Goal: Transaction & Acquisition: Purchase product/service

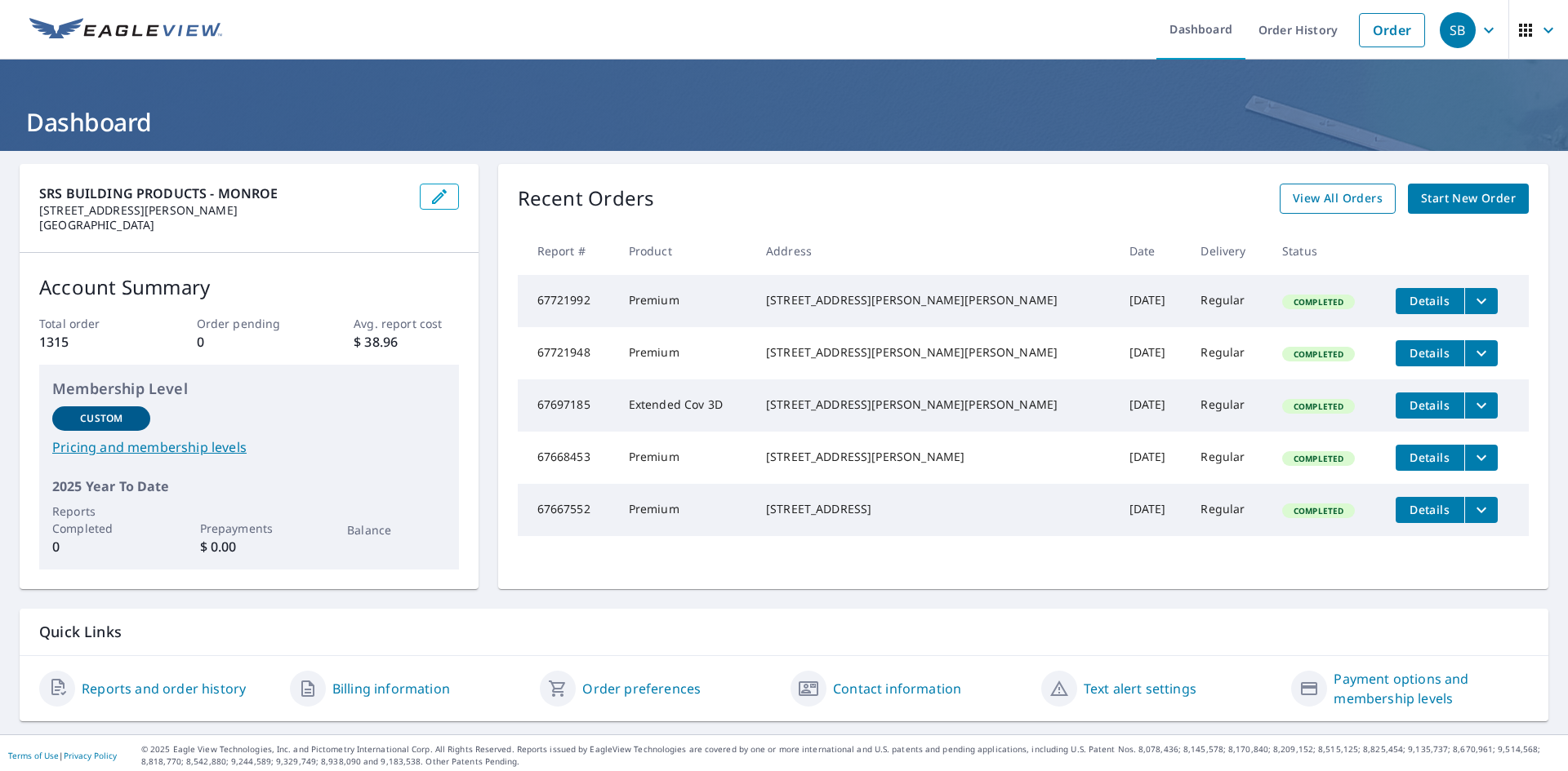
click at [1348, 208] on span "View All Orders" at bounding box center [1337, 198] width 89 height 21
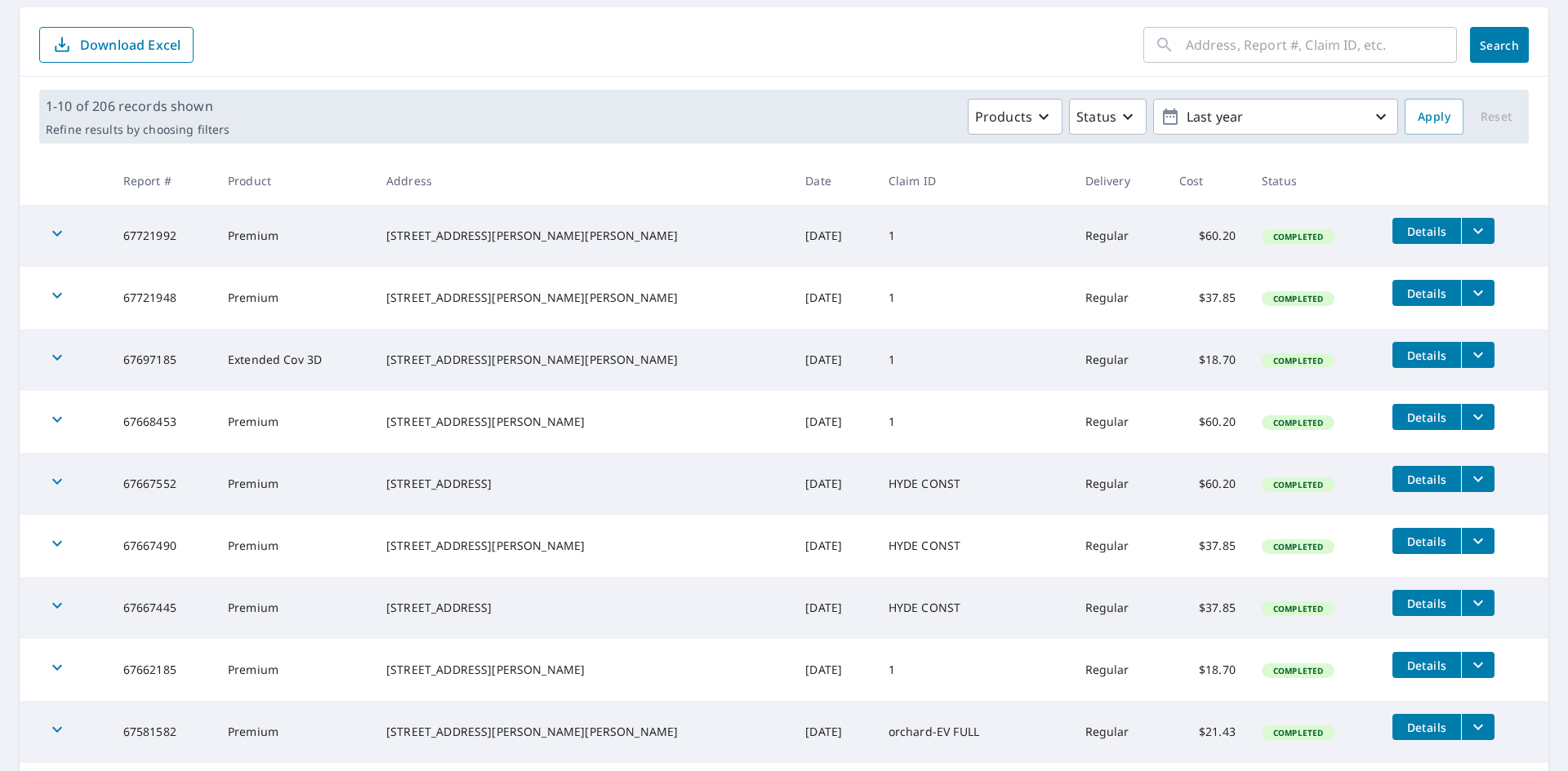
scroll to position [163, 0]
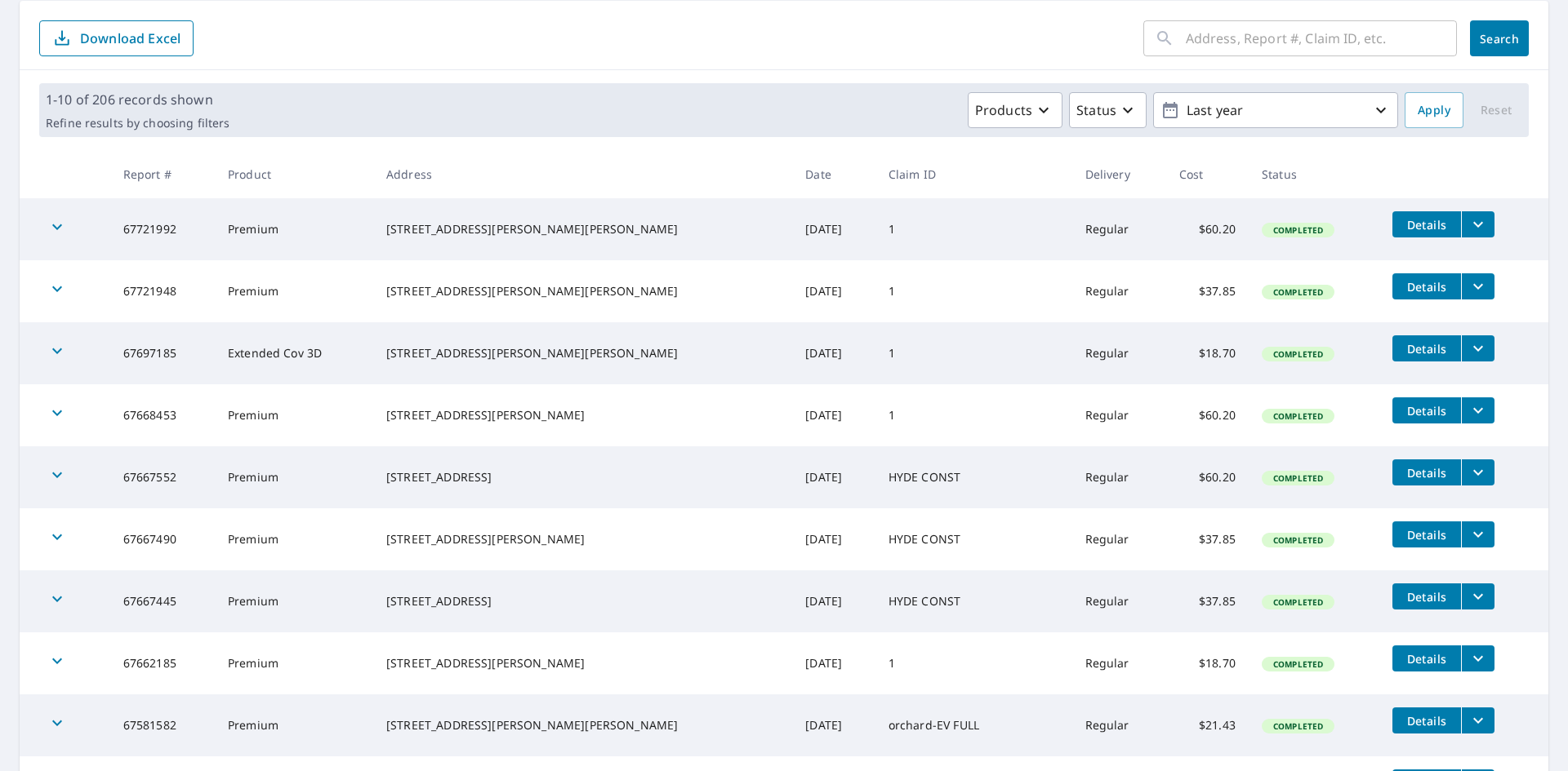
click at [1416, 220] on span "Details" at bounding box center [1427, 224] width 49 height 15
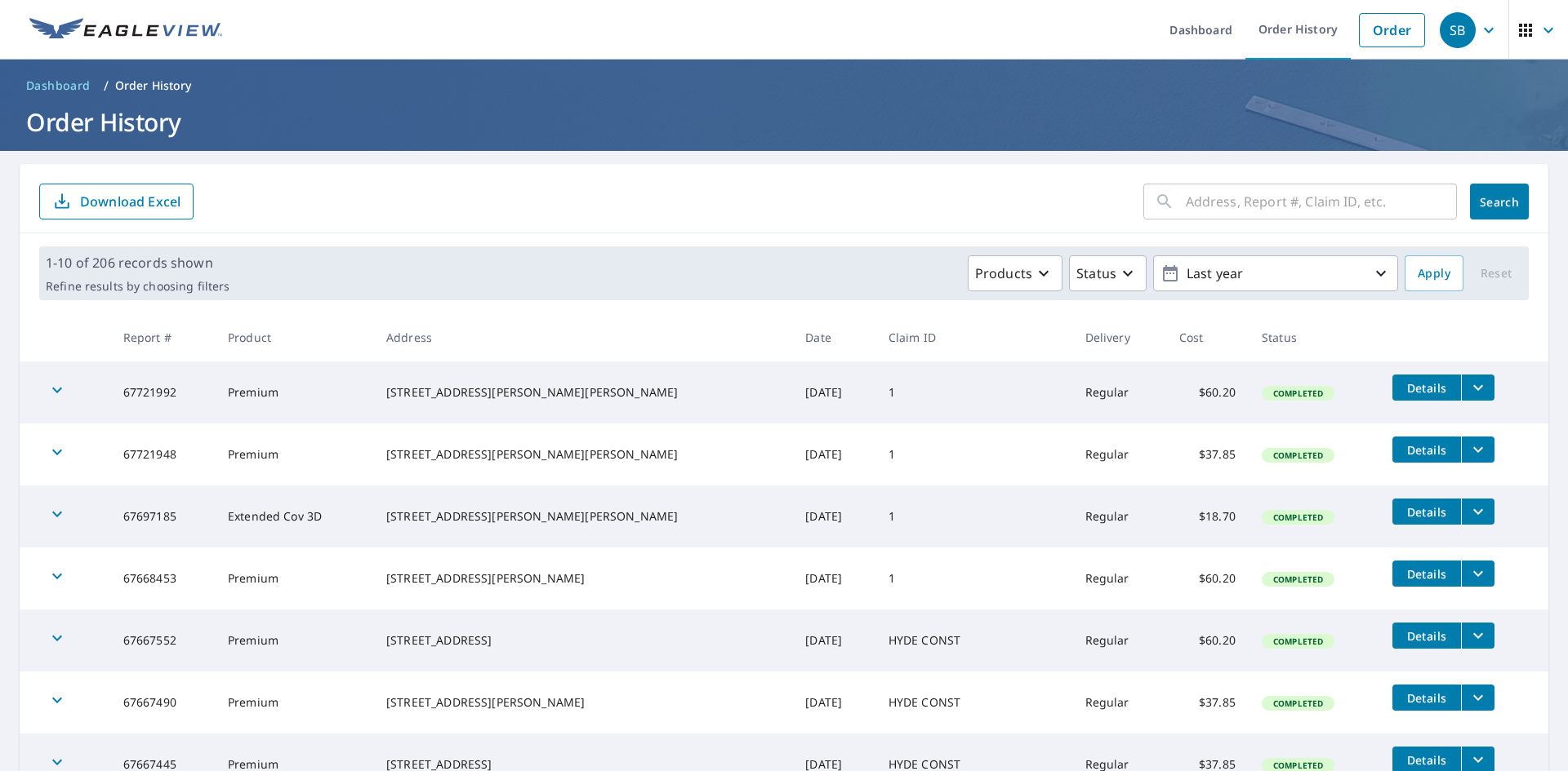
click at [1403, 448] on span "Details" at bounding box center [1427, 449] width 49 height 15
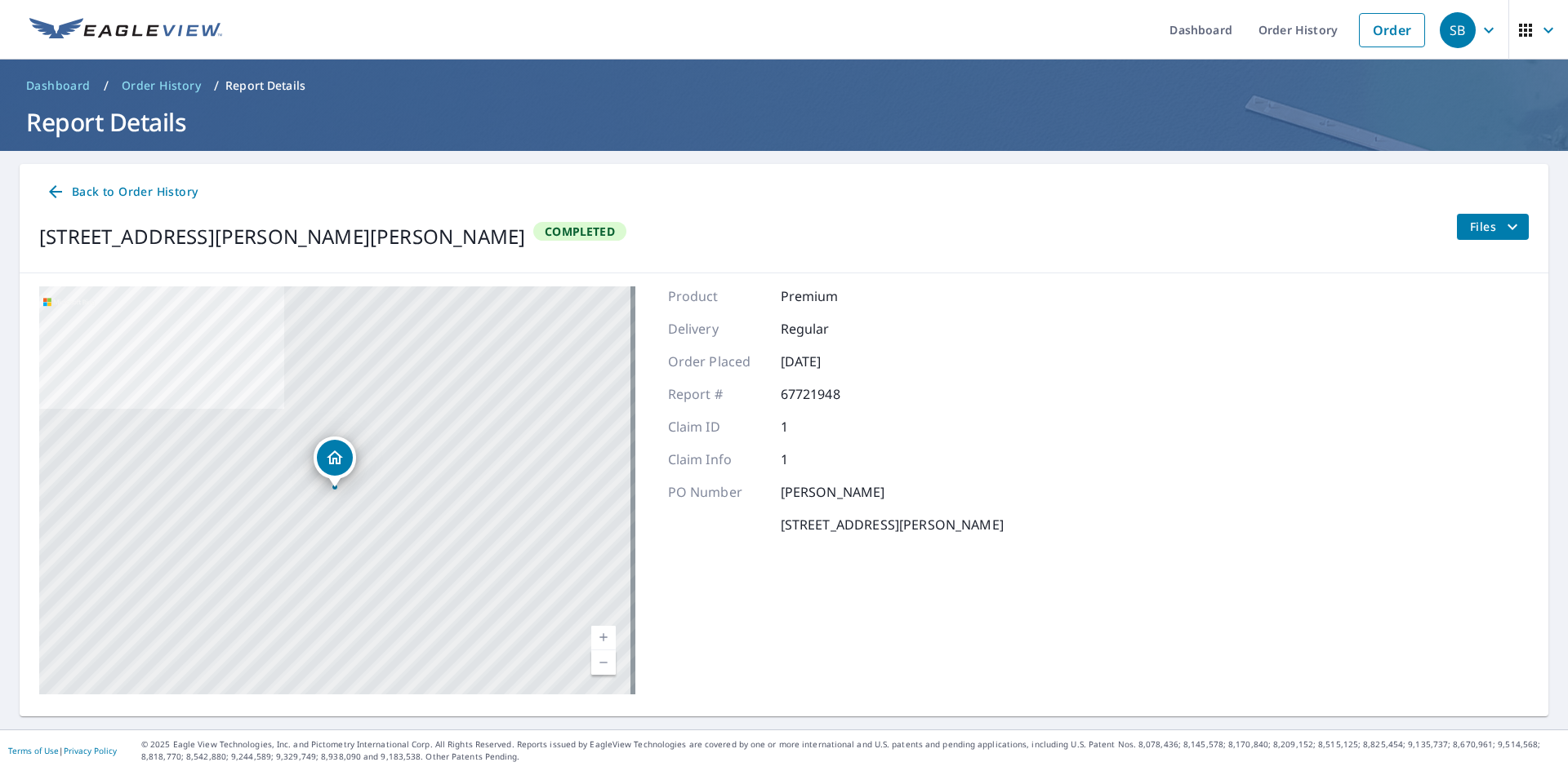
click at [83, 183] on span "Back to Order History" at bounding box center [122, 192] width 152 height 21
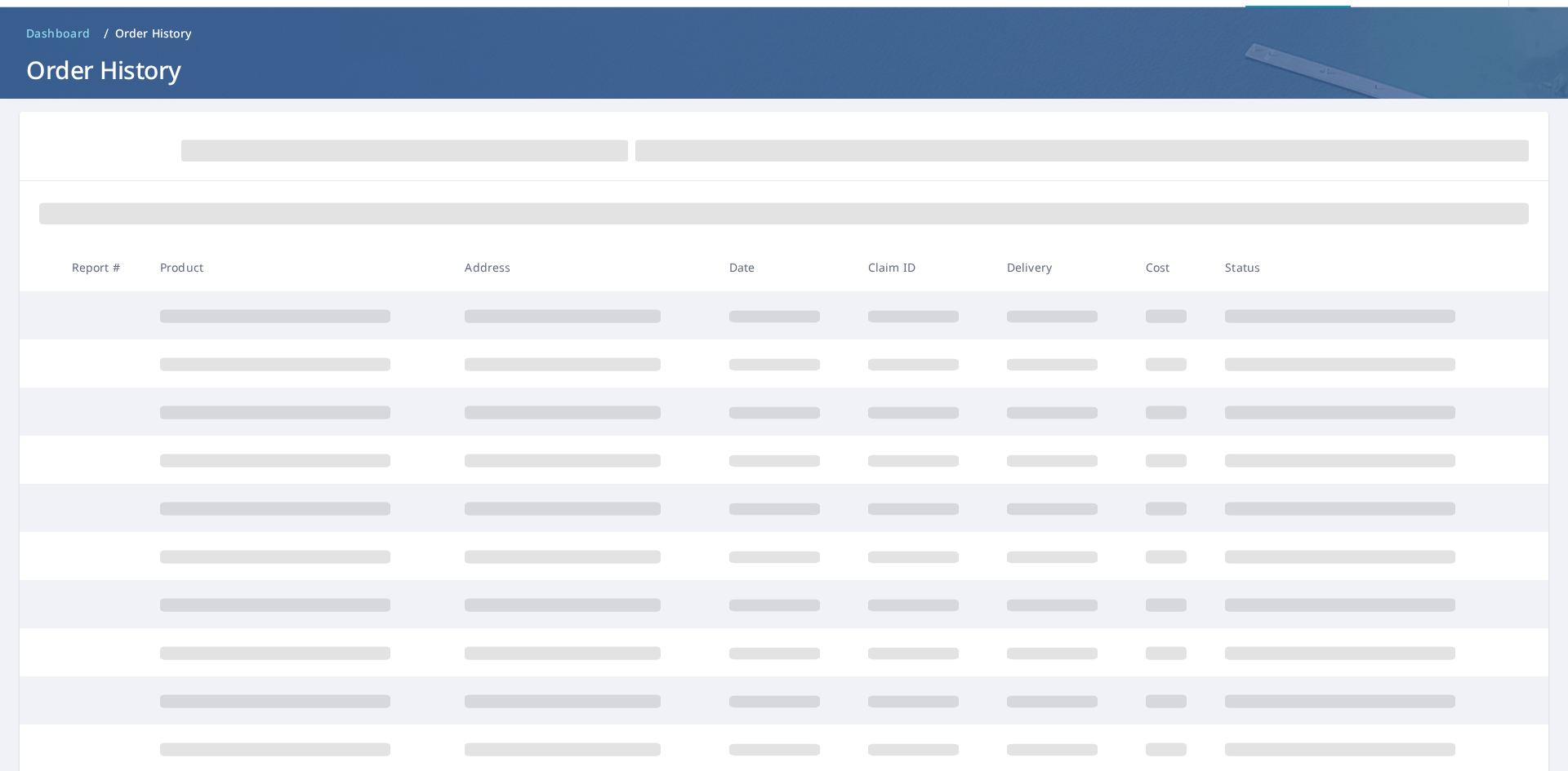
scroll to position [81, 0]
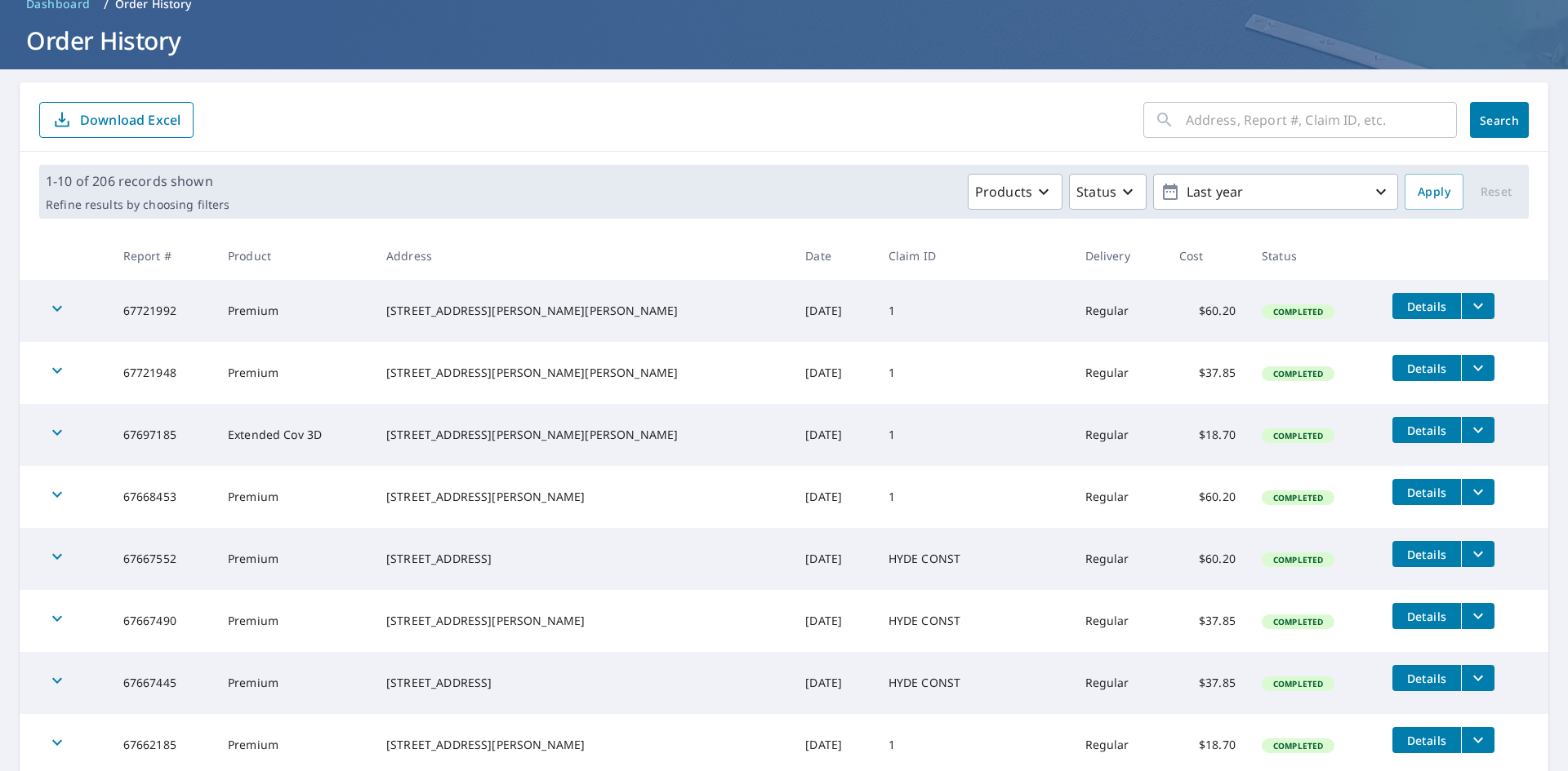
click at [1403, 434] on span "Details" at bounding box center [1427, 430] width 49 height 15
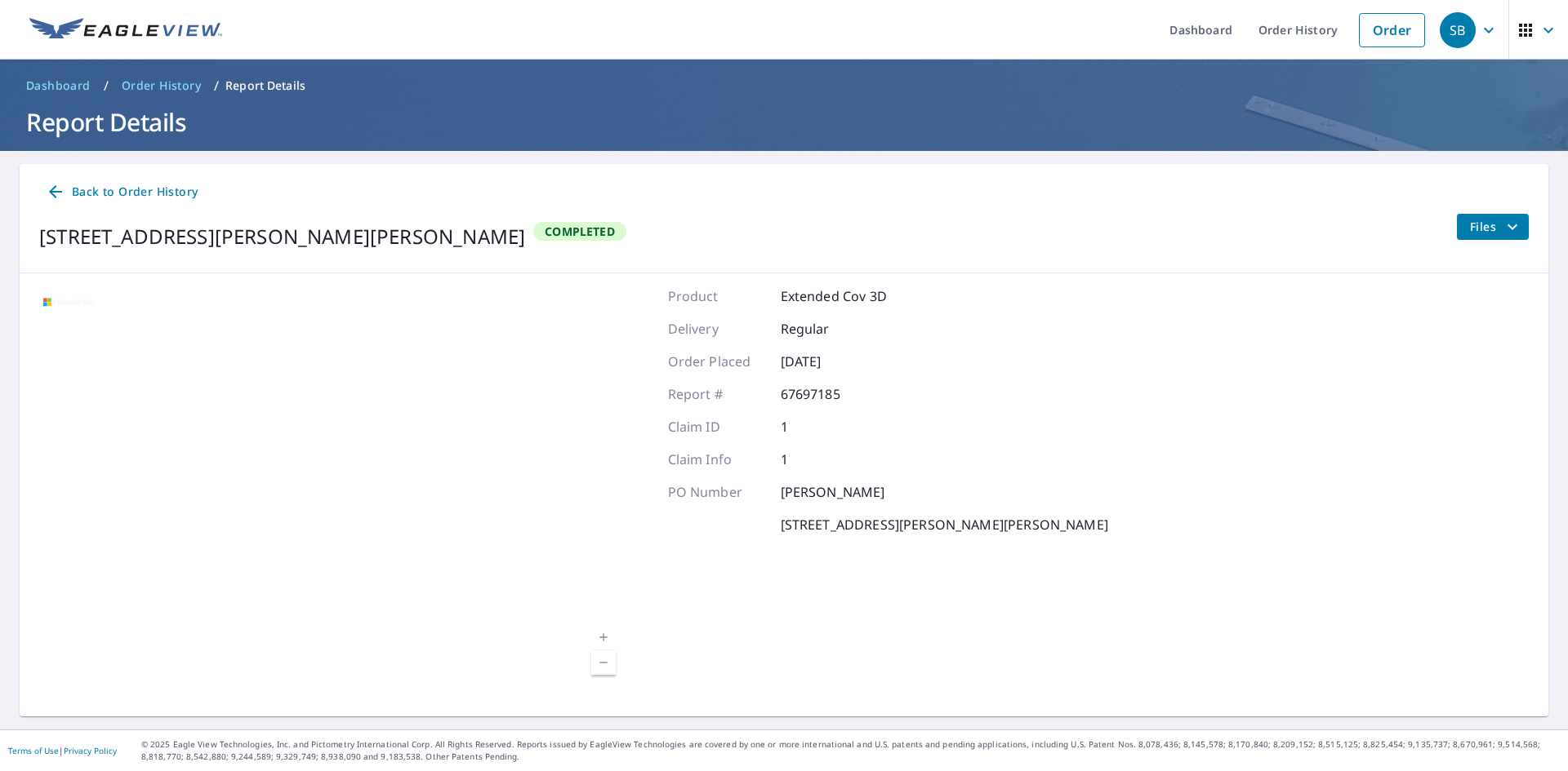
click at [80, 190] on span "Back to Order History" at bounding box center [122, 192] width 152 height 21
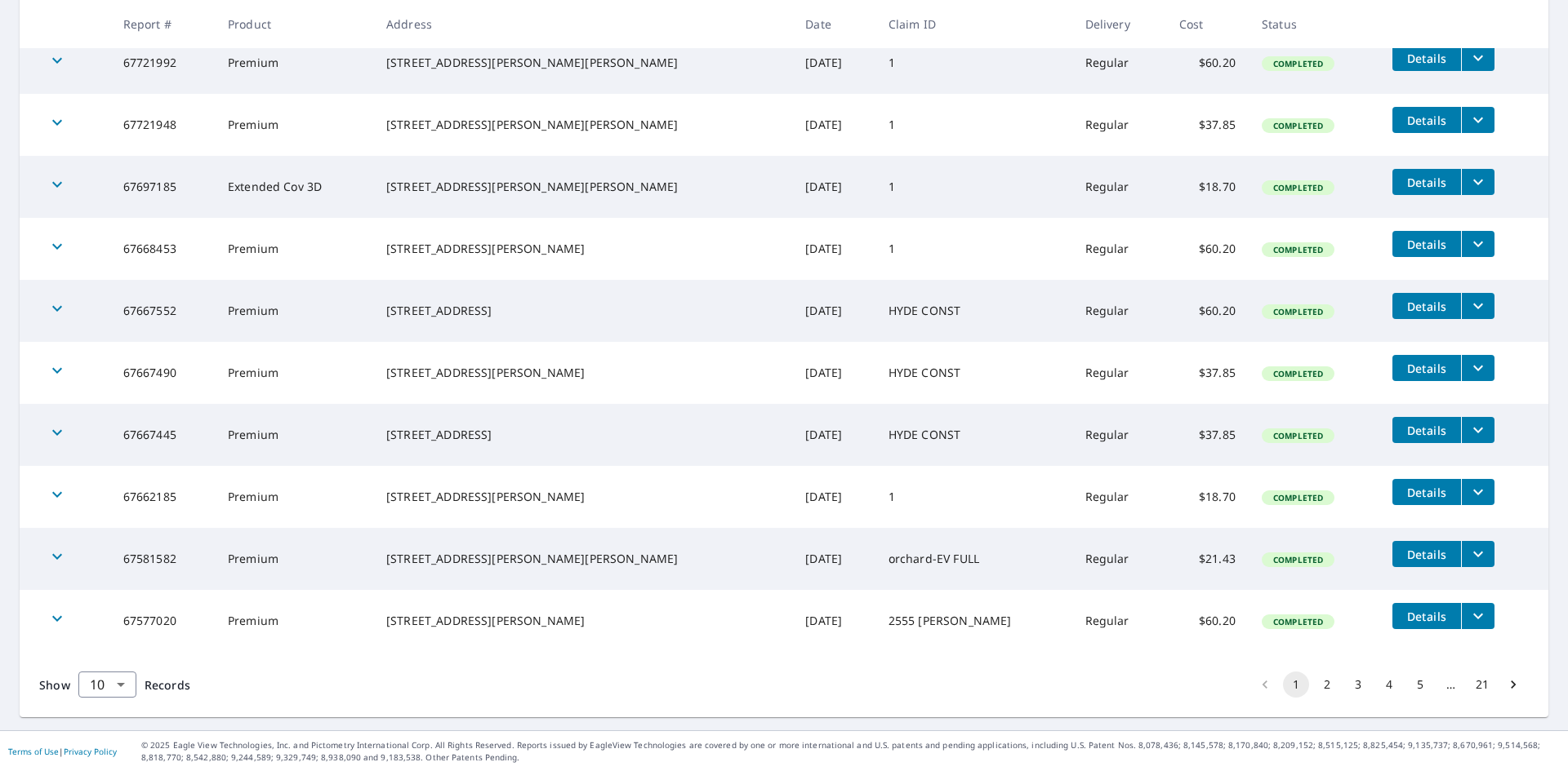
scroll to position [331, 0]
click at [1314, 684] on button "2" at bounding box center [1327, 683] width 26 height 26
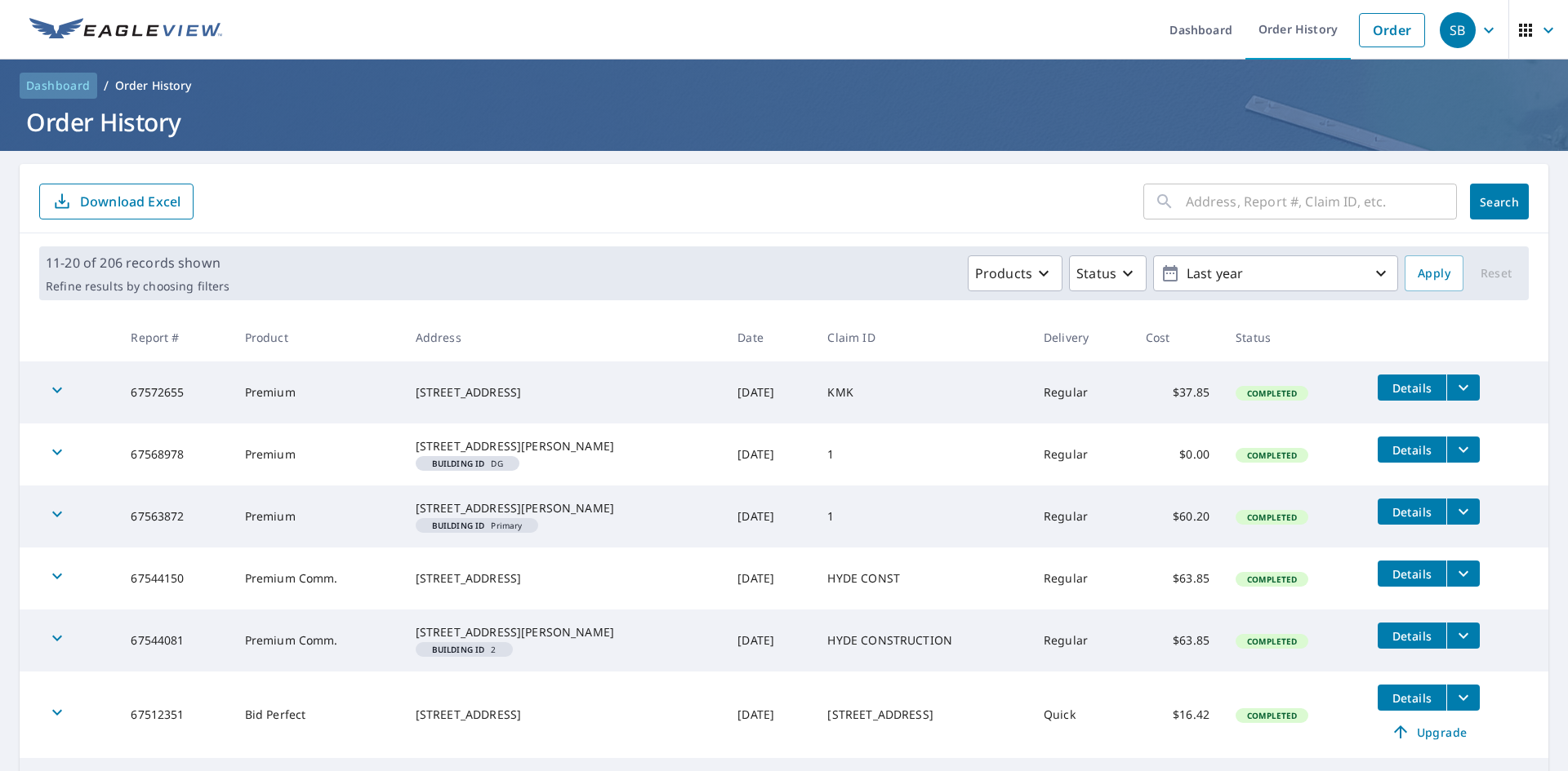
click at [72, 89] on span "Dashboard" at bounding box center [58, 86] width 64 height 16
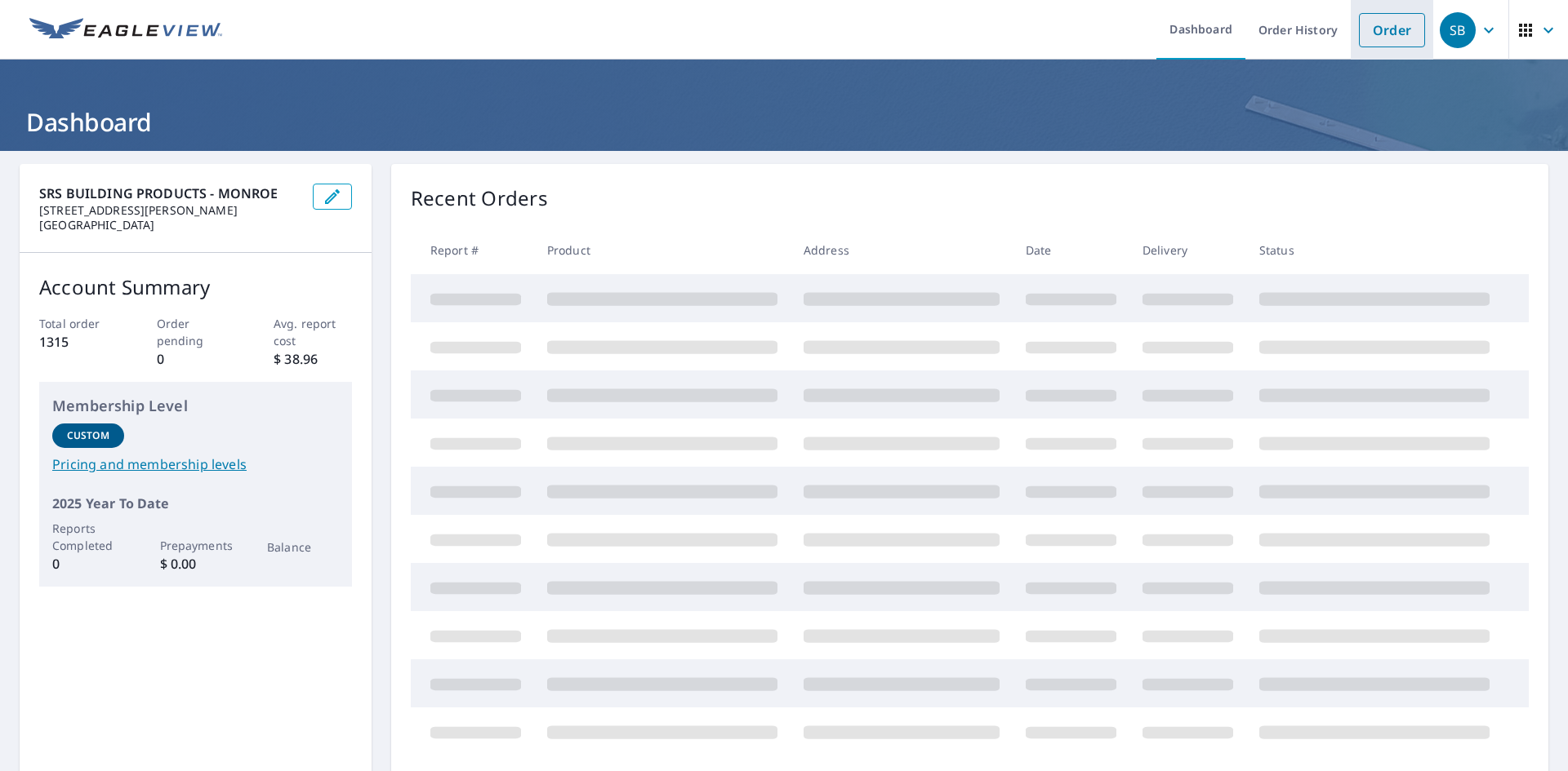
click at [1371, 37] on link "Order" at bounding box center [1392, 30] width 66 height 34
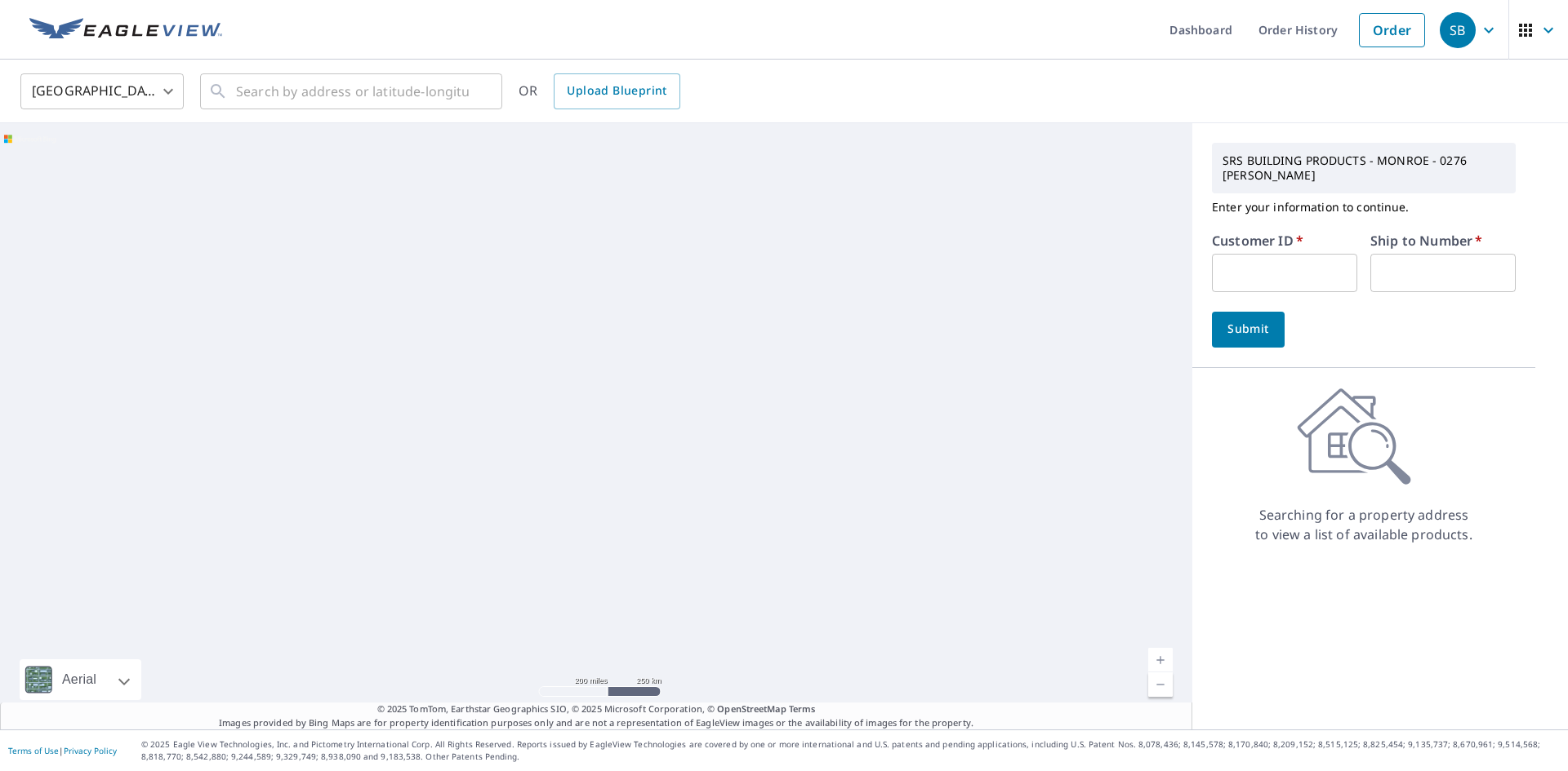
click at [1261, 270] on input "text" at bounding box center [1285, 272] width 146 height 38
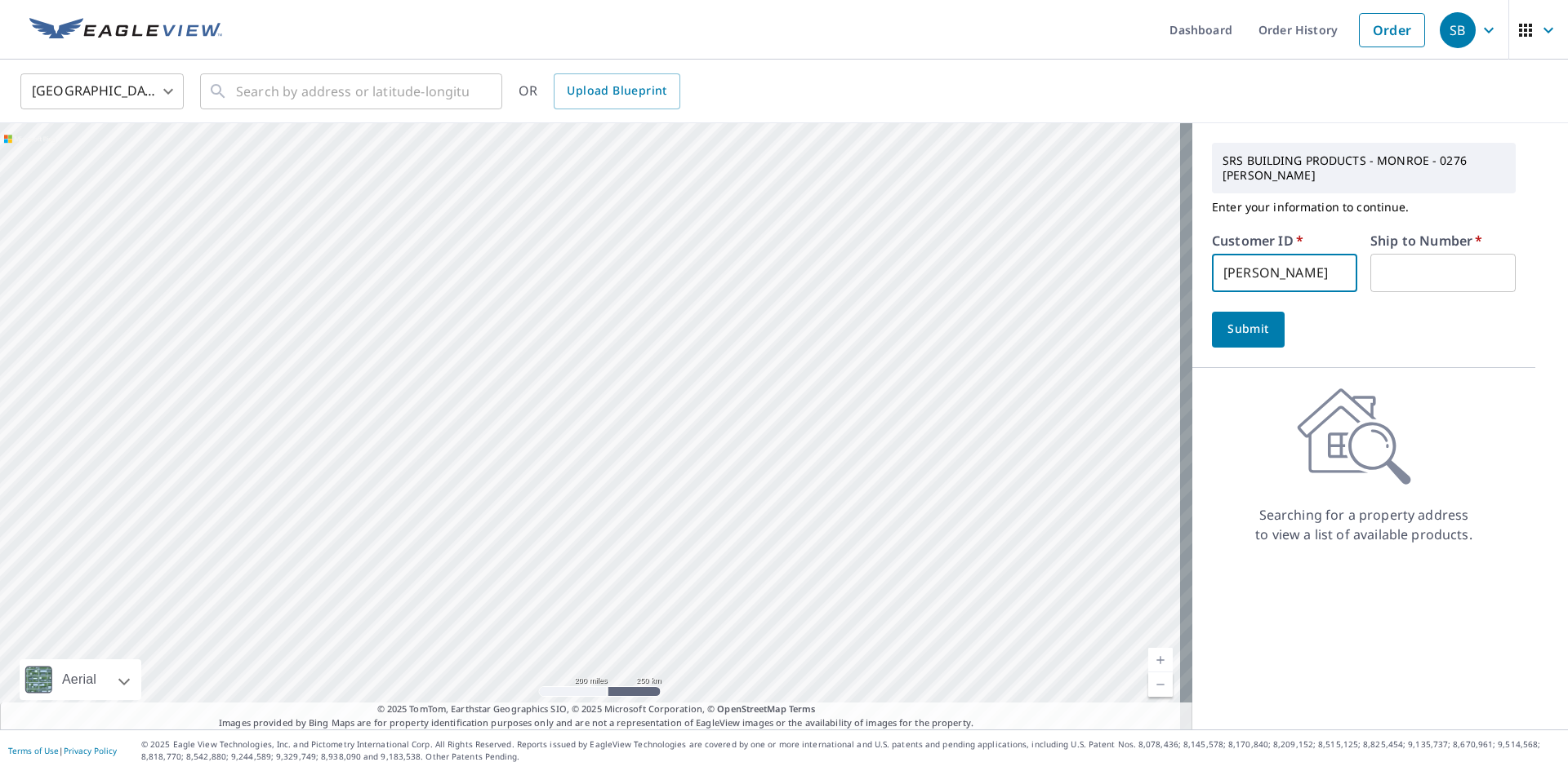
type input "[PERSON_NAME]"
click at [1403, 279] on input "text" at bounding box center [1443, 272] width 146 height 38
type input "1"
click at [1256, 334] on span "Submit" at bounding box center [1248, 329] width 46 height 21
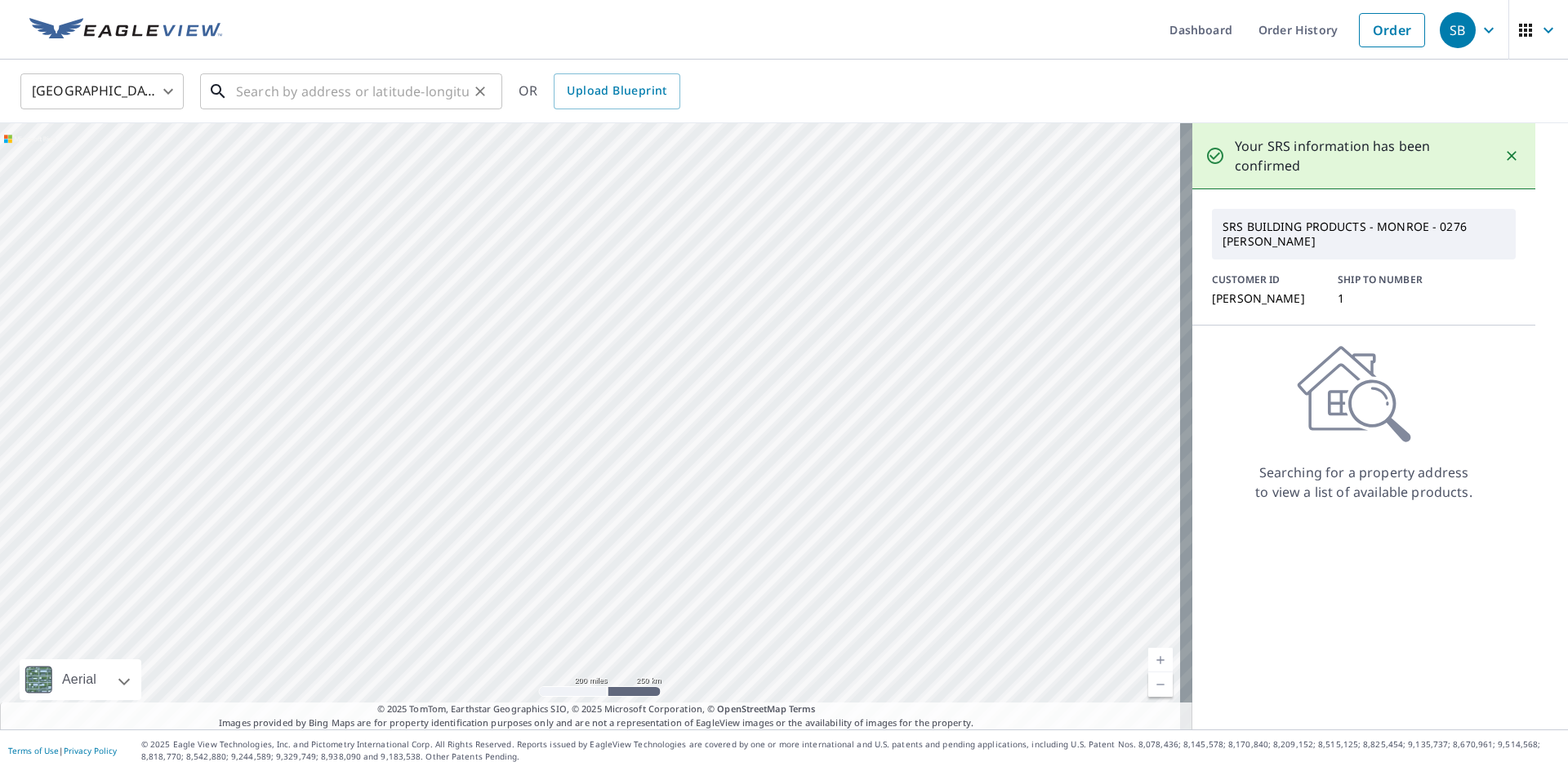
click at [328, 101] on input "text" at bounding box center [352, 91] width 232 height 46
paste input "[STREET_ADDRESS]"
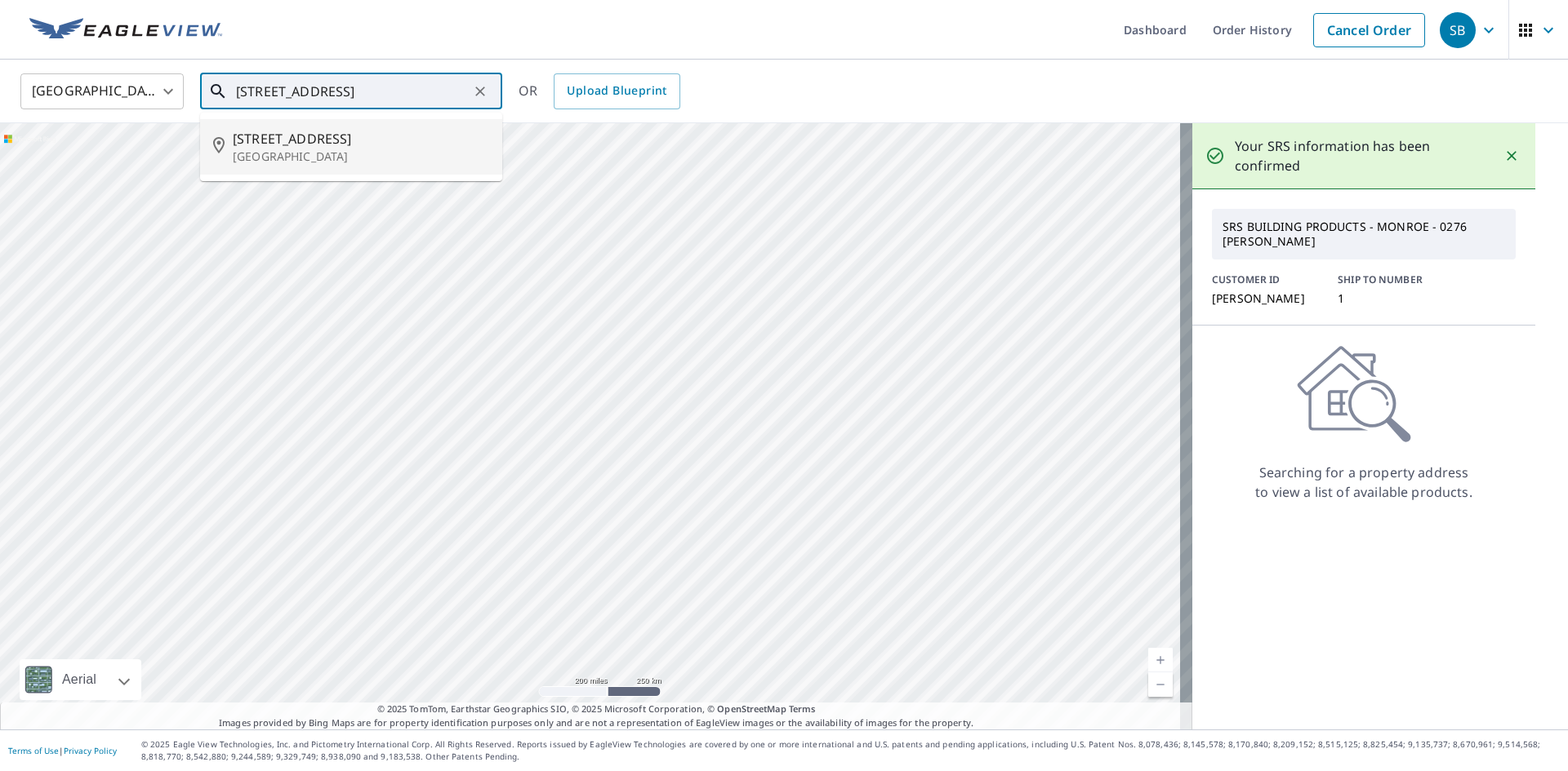
click at [335, 143] on span "[STREET_ADDRESS]" at bounding box center [360, 138] width 257 height 20
type input "[STREET_ADDRESS]"
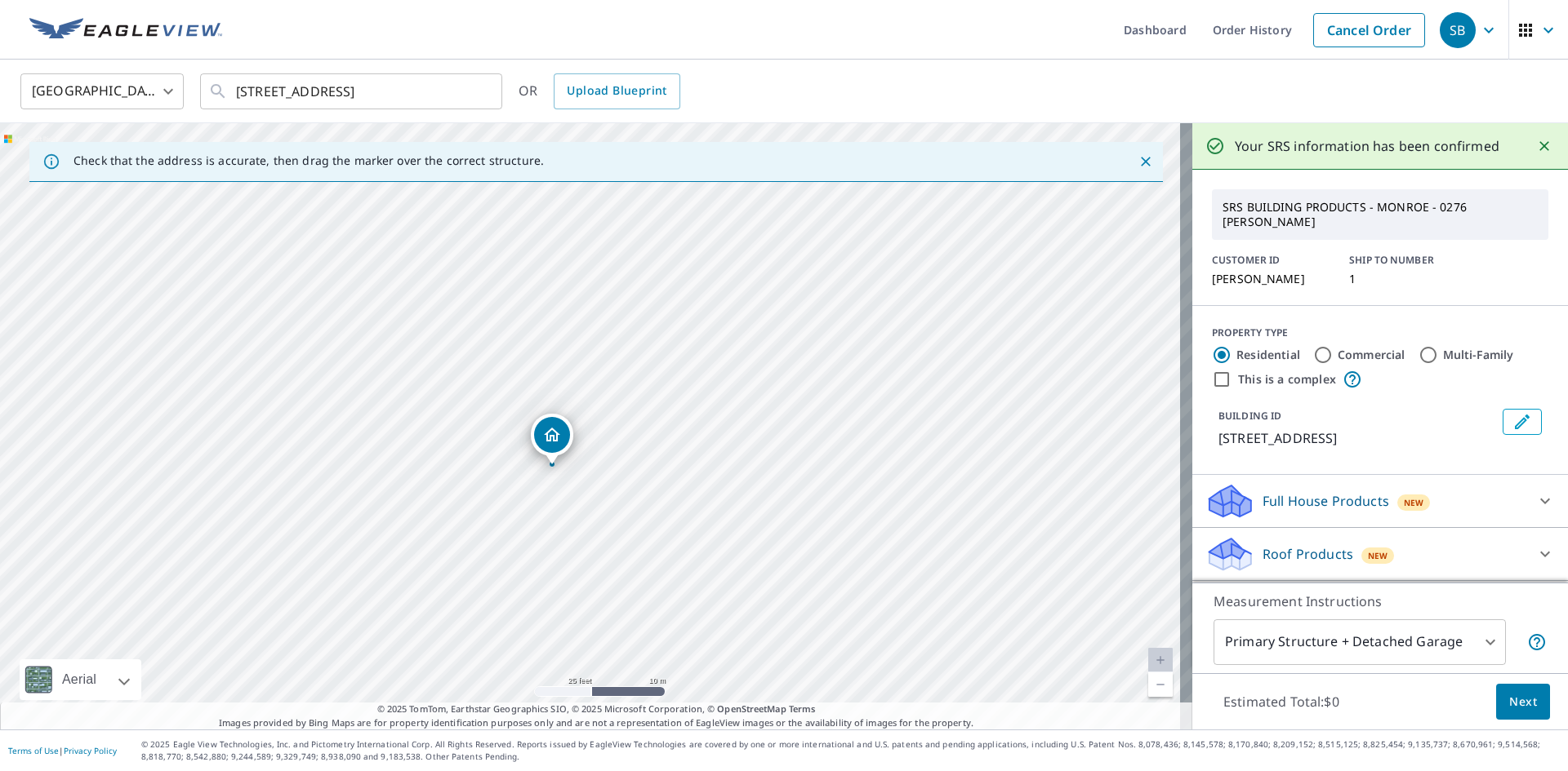
drag, startPoint x: 647, startPoint y: 286, endPoint x: 609, endPoint y: 326, distance: 55.2
click at [609, 326] on div "[STREET_ADDRESS]" at bounding box center [596, 426] width 1193 height 607
drag, startPoint x: 548, startPoint y: 427, endPoint x: 587, endPoint y: 356, distance: 81.0
drag, startPoint x: 372, startPoint y: 400, endPoint x: 441, endPoint y: 365, distance: 77.4
click at [441, 365] on div "[STREET_ADDRESS]" at bounding box center [596, 426] width 1193 height 607
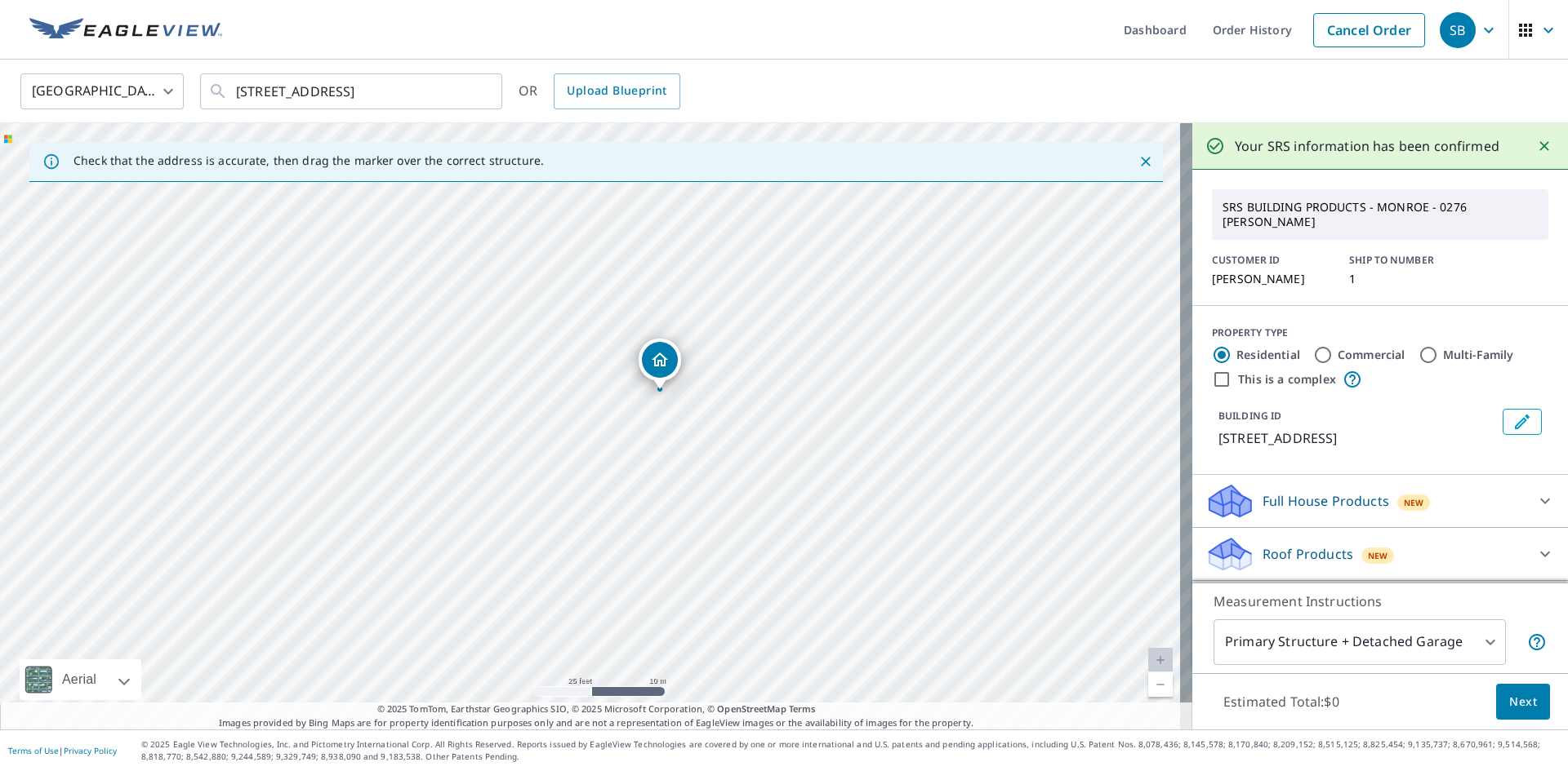
click at [411, 348] on div "[STREET_ADDRESS]" at bounding box center [596, 426] width 1193 height 607
drag, startPoint x: 581, startPoint y: 398, endPoint x: 332, endPoint y: 362, distance: 251.6
drag, startPoint x: 803, startPoint y: 370, endPoint x: 671, endPoint y: 341, distance: 135.1
click at [671, 341] on div "[STREET_ADDRESS]" at bounding box center [596, 426] width 1193 height 607
drag, startPoint x: 814, startPoint y: 416, endPoint x: 655, endPoint y: 319, distance: 186.3
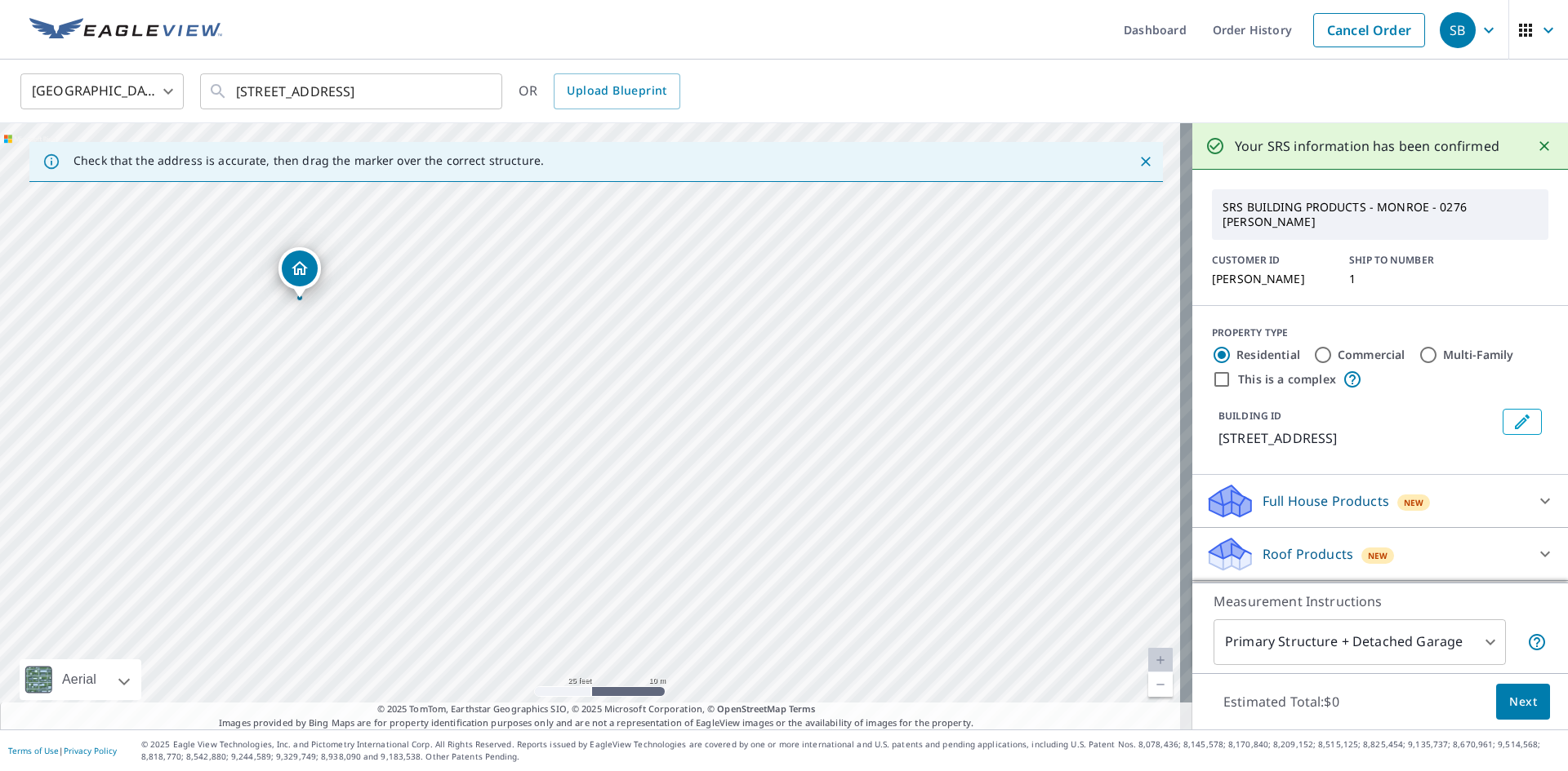
click at [655, 319] on div "[STREET_ADDRESS]" at bounding box center [596, 426] width 1193 height 607
drag, startPoint x: 797, startPoint y: 529, endPoint x: 805, endPoint y: 381, distance: 148.2
click at [741, 306] on div "[STREET_ADDRESS]" at bounding box center [596, 426] width 1193 height 607
drag, startPoint x: 932, startPoint y: 401, endPoint x: 795, endPoint y: 384, distance: 138.1
click at [795, 384] on div "[STREET_ADDRESS]" at bounding box center [596, 426] width 1193 height 607
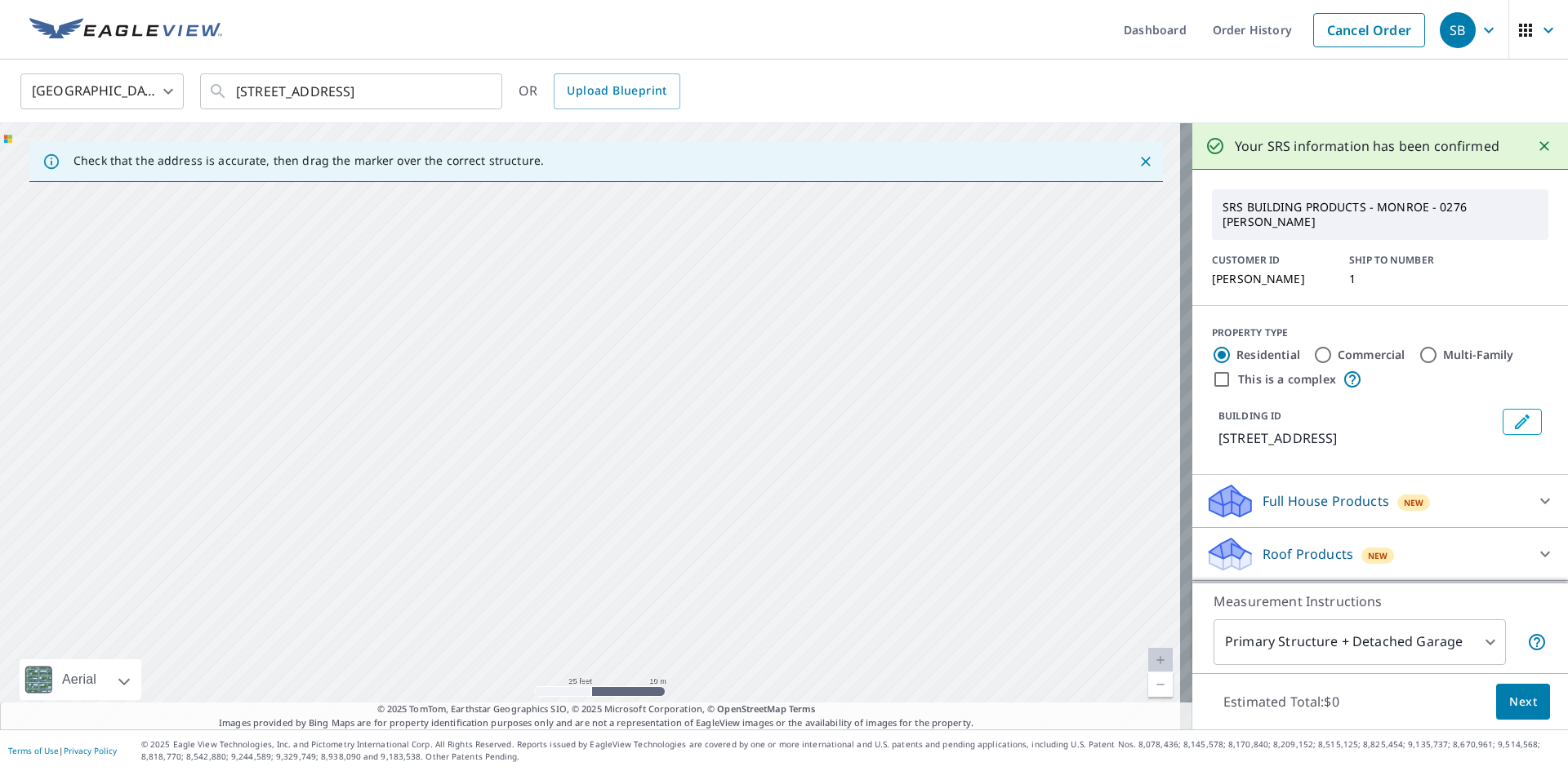
drag, startPoint x: 1058, startPoint y: 387, endPoint x: 788, endPoint y: 283, distance: 289.3
click at [788, 283] on div "[STREET_ADDRESS]" at bounding box center [596, 426] width 1193 height 607
drag, startPoint x: 965, startPoint y: 432, endPoint x: 829, endPoint y: 417, distance: 136.8
click at [829, 416] on div "[STREET_ADDRESS]" at bounding box center [596, 426] width 1193 height 607
drag, startPoint x: 567, startPoint y: 401, endPoint x: 912, endPoint y: 526, distance: 366.9
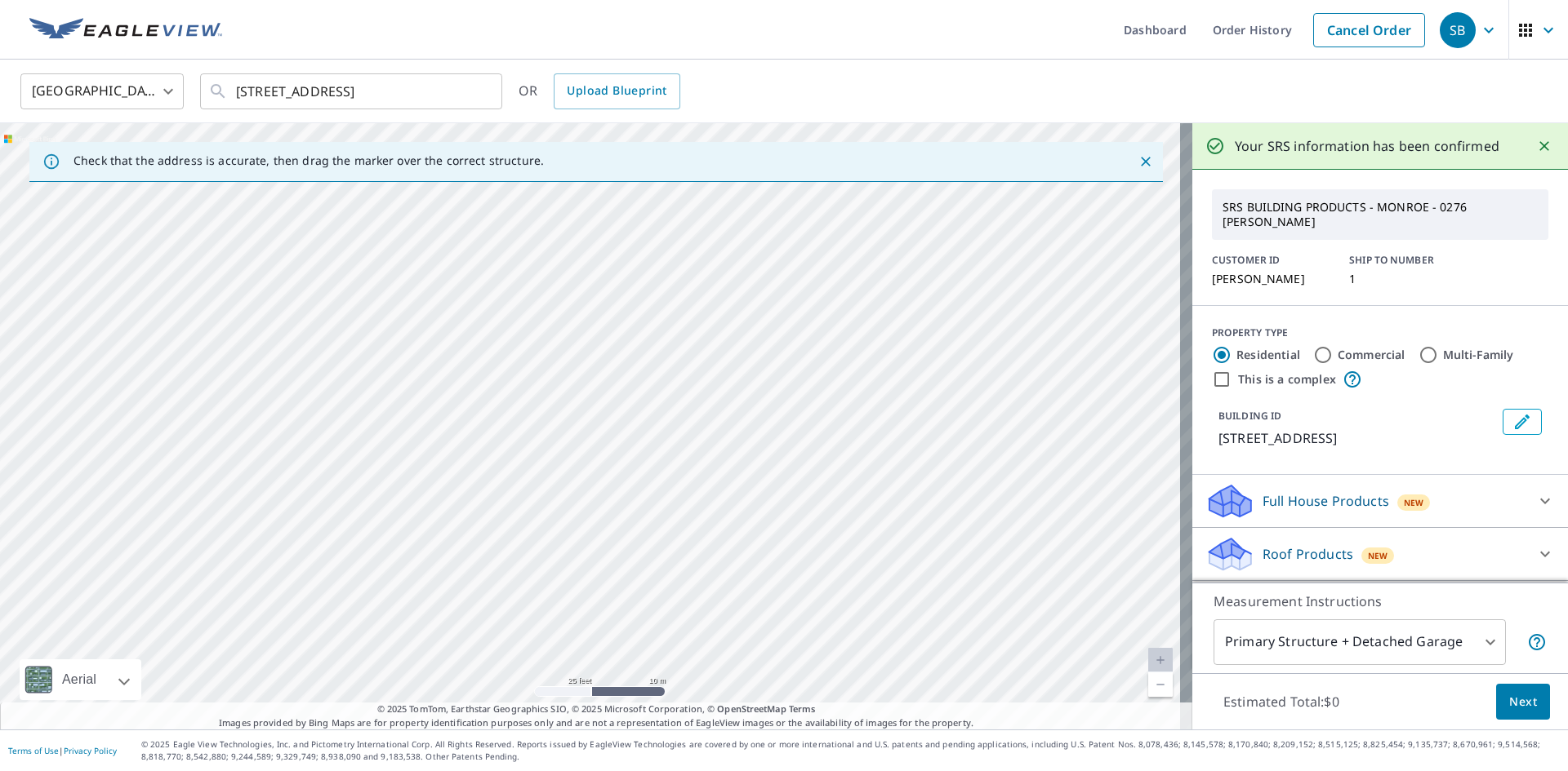
click at [912, 526] on div "[STREET_ADDRESS]" at bounding box center [596, 426] width 1193 height 607
drag, startPoint x: 802, startPoint y: 436, endPoint x: 1039, endPoint y: 577, distance: 275.8
click at [1039, 578] on div "[STREET_ADDRESS]" at bounding box center [596, 426] width 1193 height 607
drag, startPoint x: 788, startPoint y: 438, endPoint x: 1038, endPoint y: 587, distance: 291.0
click at [1038, 587] on div "[STREET_ADDRESS]" at bounding box center [596, 426] width 1193 height 607
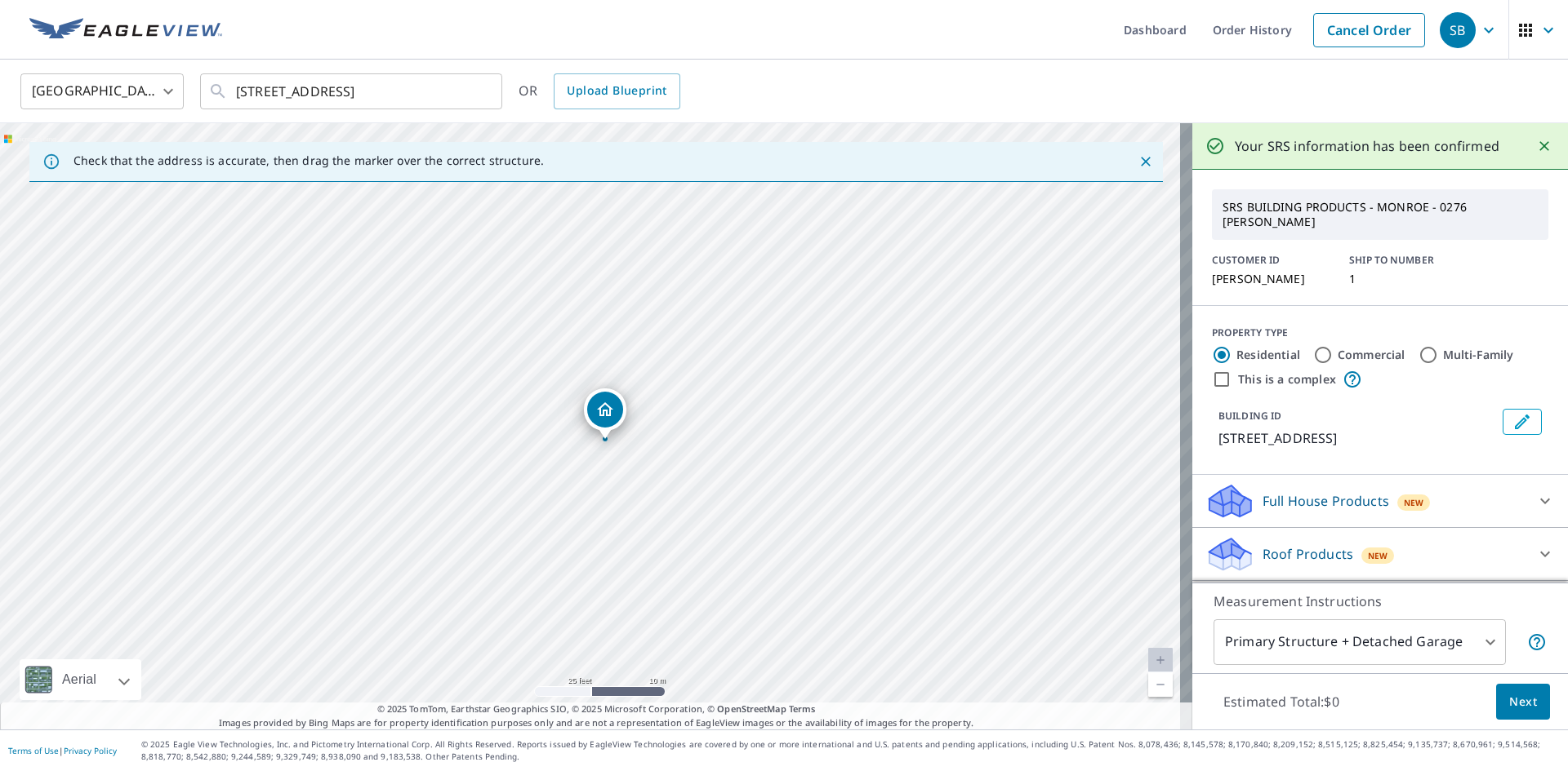
drag, startPoint x: 850, startPoint y: 467, endPoint x: 863, endPoint y: 531, distance: 65.3
click at [863, 531] on div "[STREET_ADDRESS]" at bounding box center [596, 426] width 1193 height 607
drag, startPoint x: 862, startPoint y: 449, endPoint x: 675, endPoint y: 357, distance: 208.4
click at [675, 357] on div "[STREET_ADDRESS]" at bounding box center [596, 426] width 1193 height 607
drag, startPoint x: 685, startPoint y: 406, endPoint x: 684, endPoint y: 373, distance: 33.0
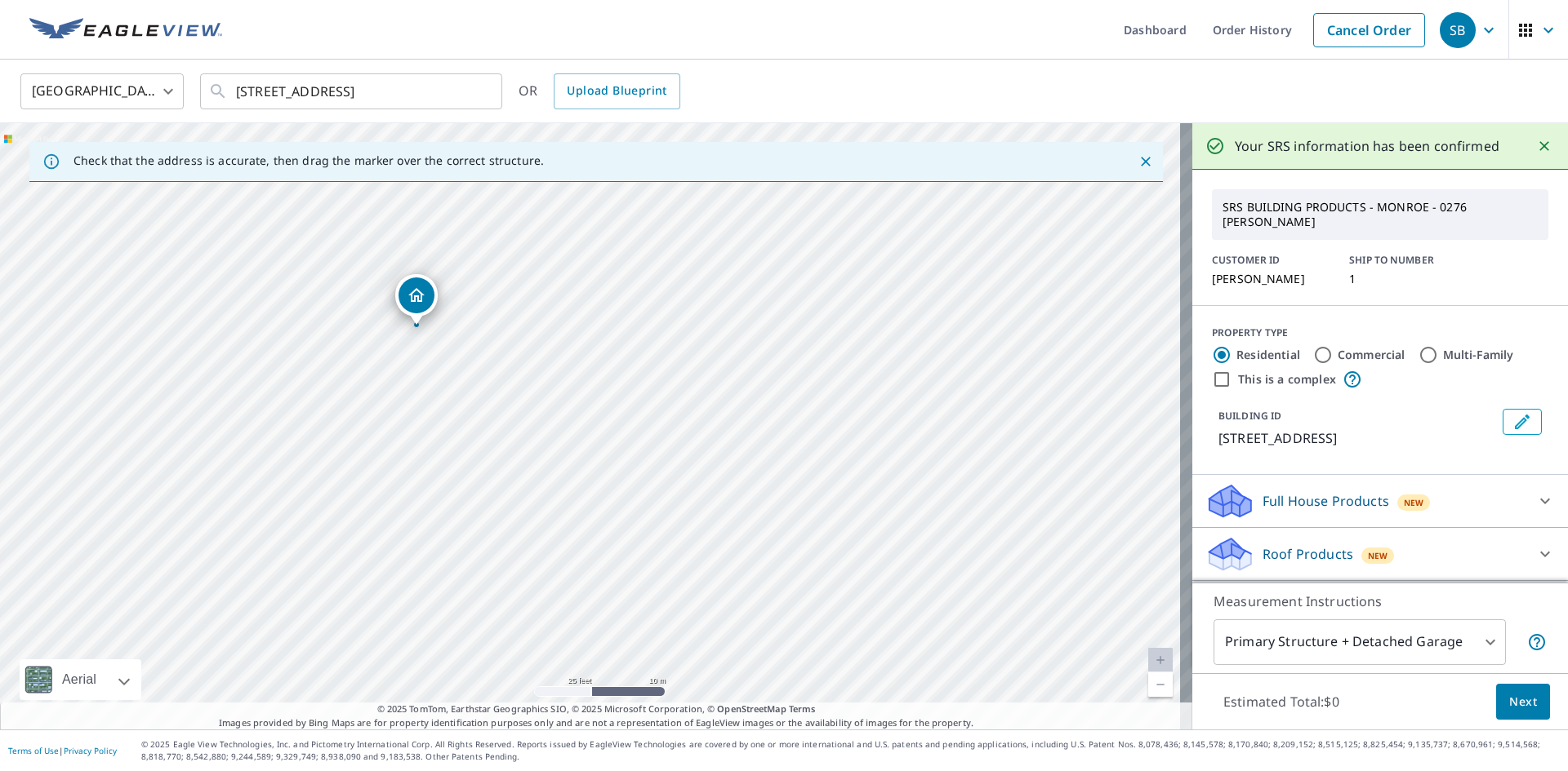
click at [684, 373] on div "[STREET_ADDRESS]" at bounding box center [596, 426] width 1193 height 607
